Goal: Check status

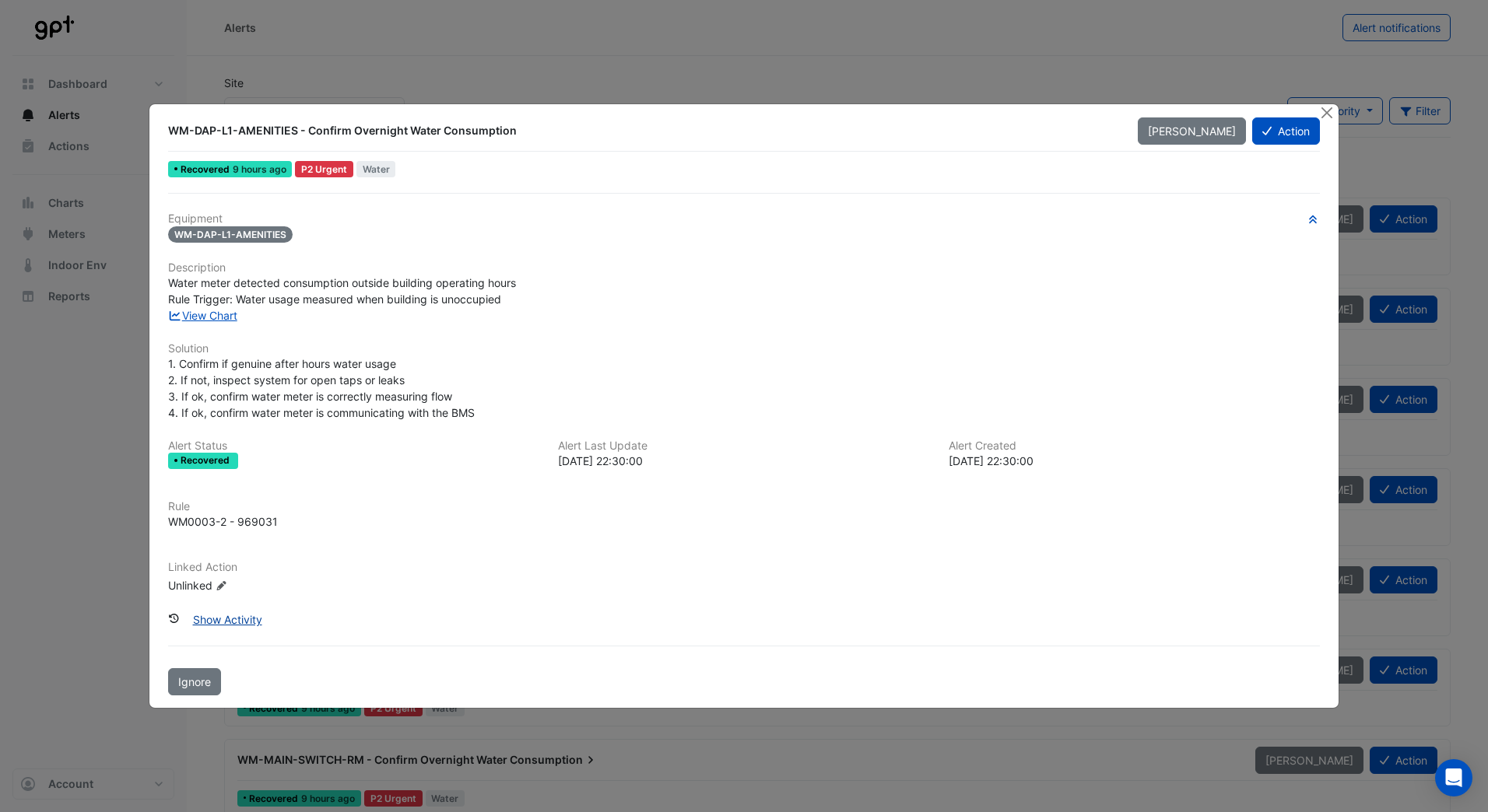
click at [224, 616] on button "Show Activity" at bounding box center [227, 619] width 89 height 28
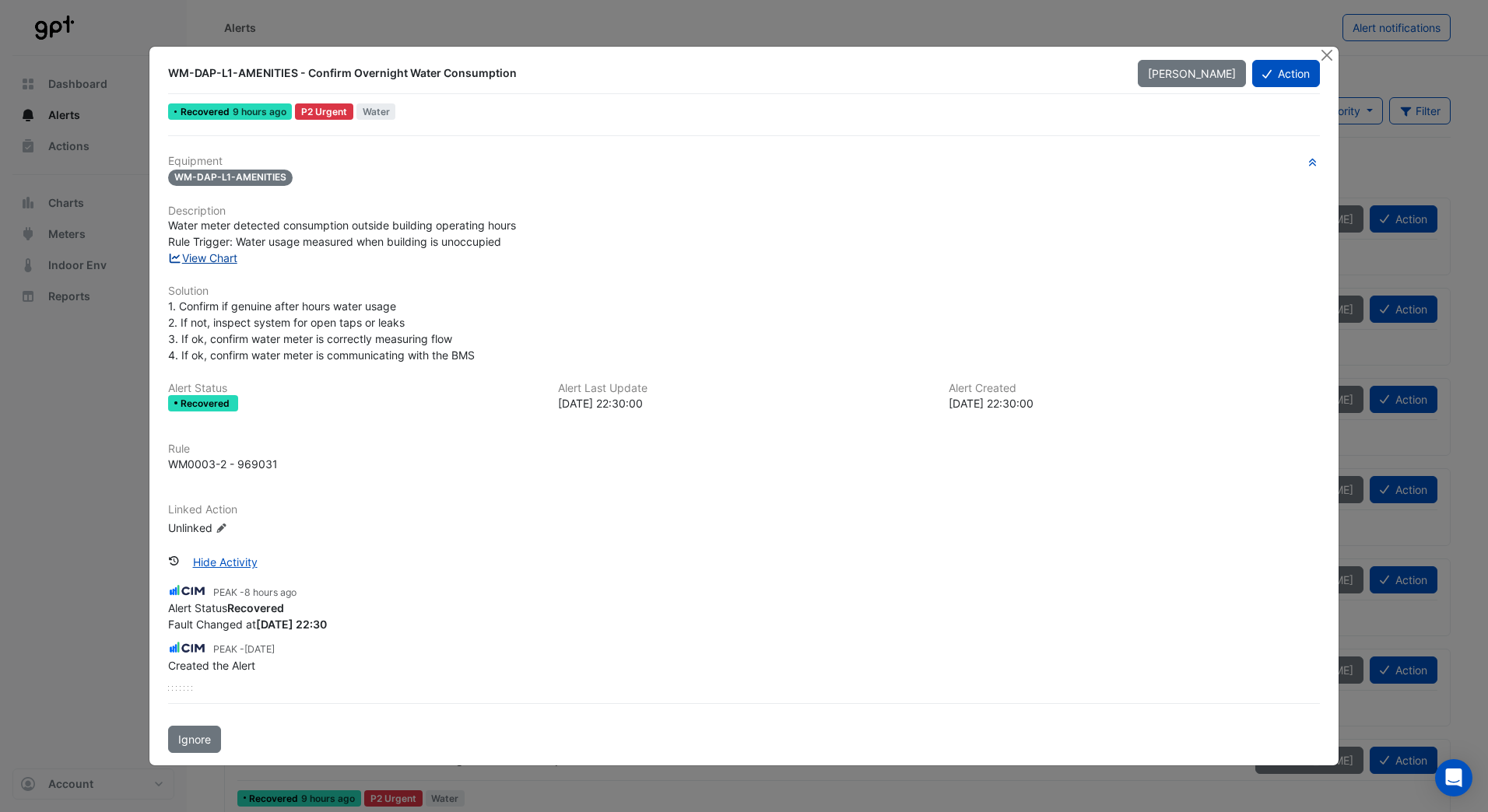
click at [209, 256] on link "View Chart" at bounding box center [203, 258] width 69 height 13
